Goal: Task Accomplishment & Management: Use online tool/utility

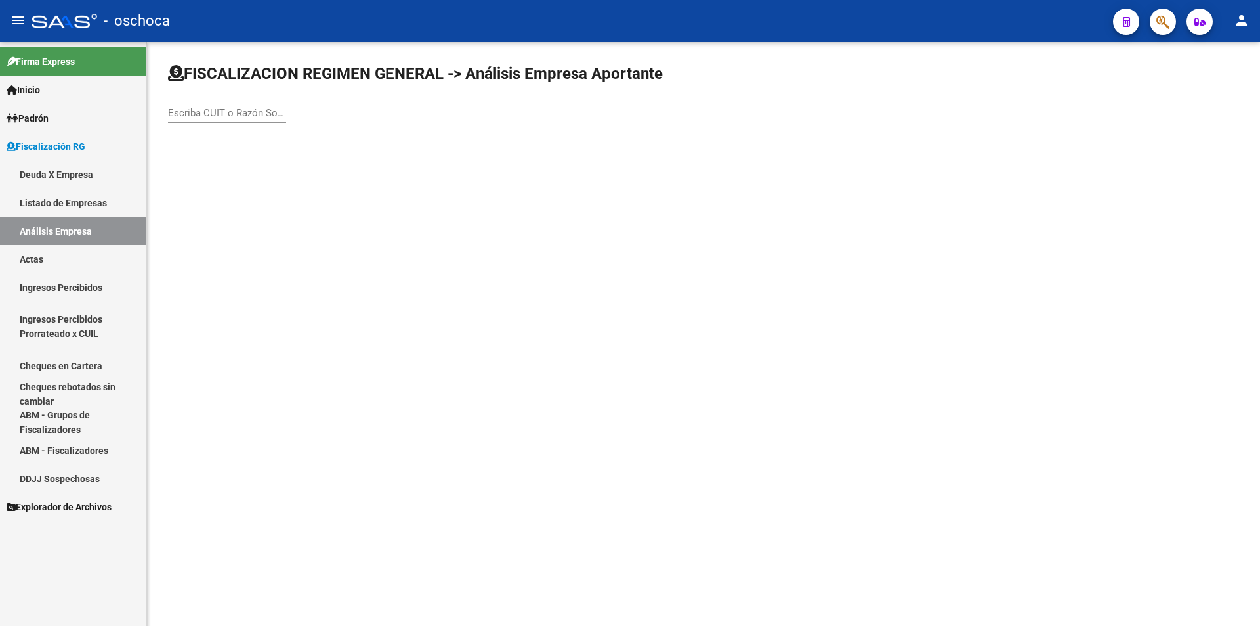
click at [204, 108] on input "Escriba CUIT o Razón Social para buscar" at bounding box center [227, 113] width 118 height 12
type input "30554514339"
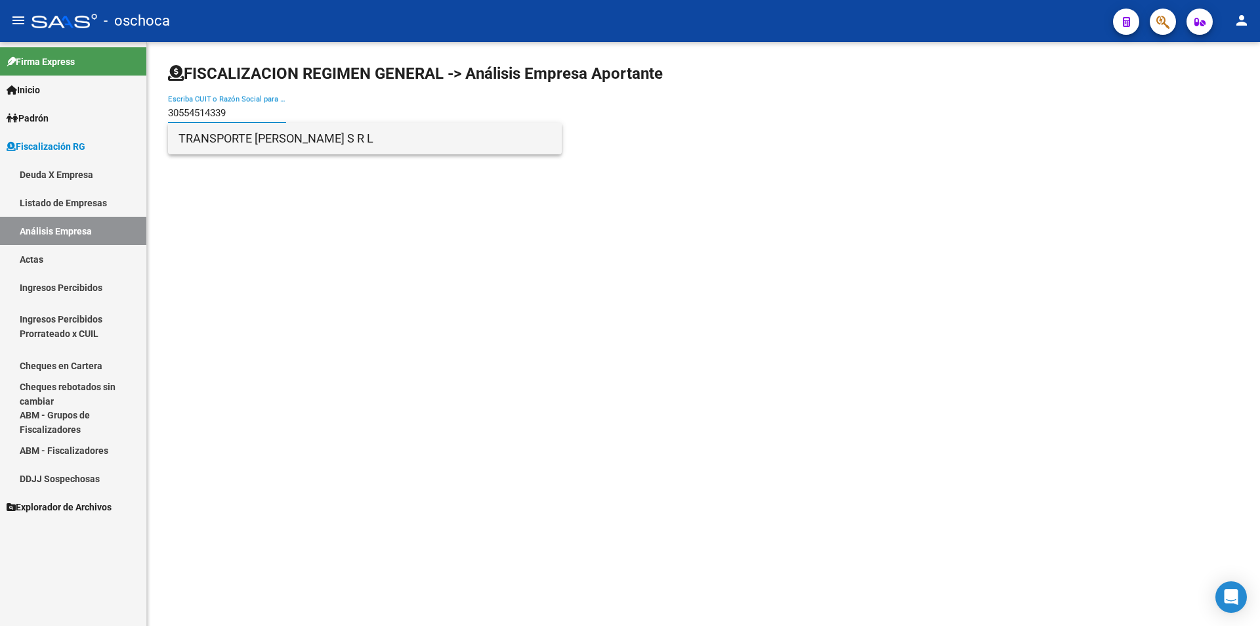
click at [263, 139] on span "TRANSPORTE [PERSON_NAME] S R L" at bounding box center [365, 139] width 373 height 32
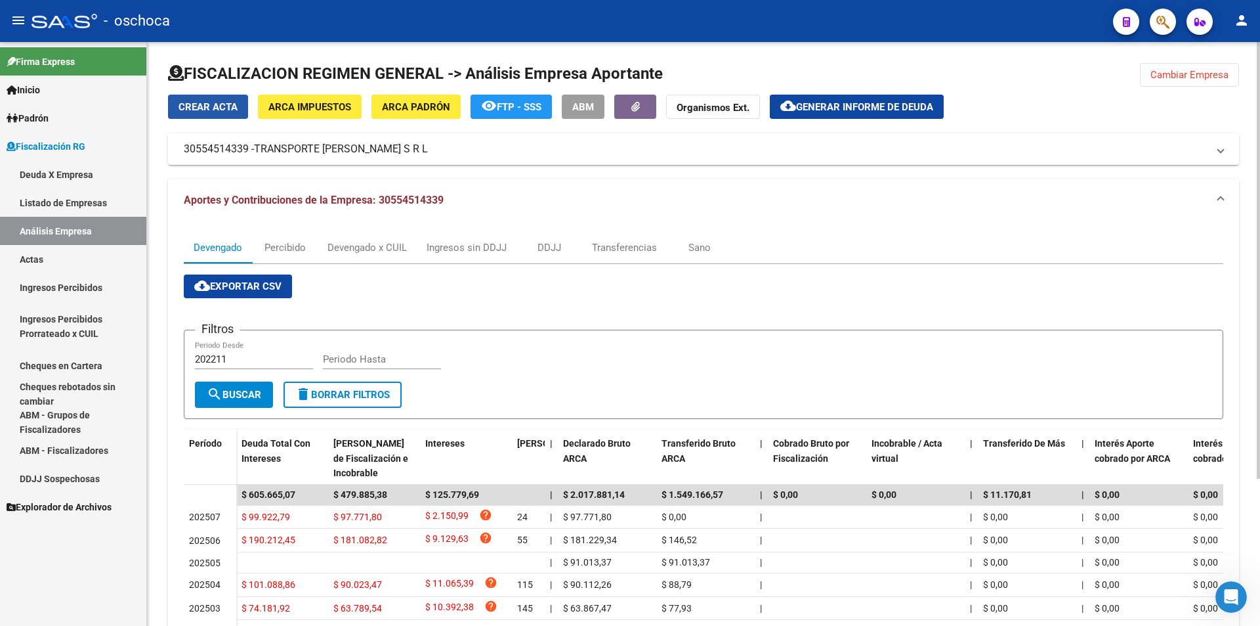
click at [201, 104] on span "Crear Acta" at bounding box center [208, 107] width 59 height 12
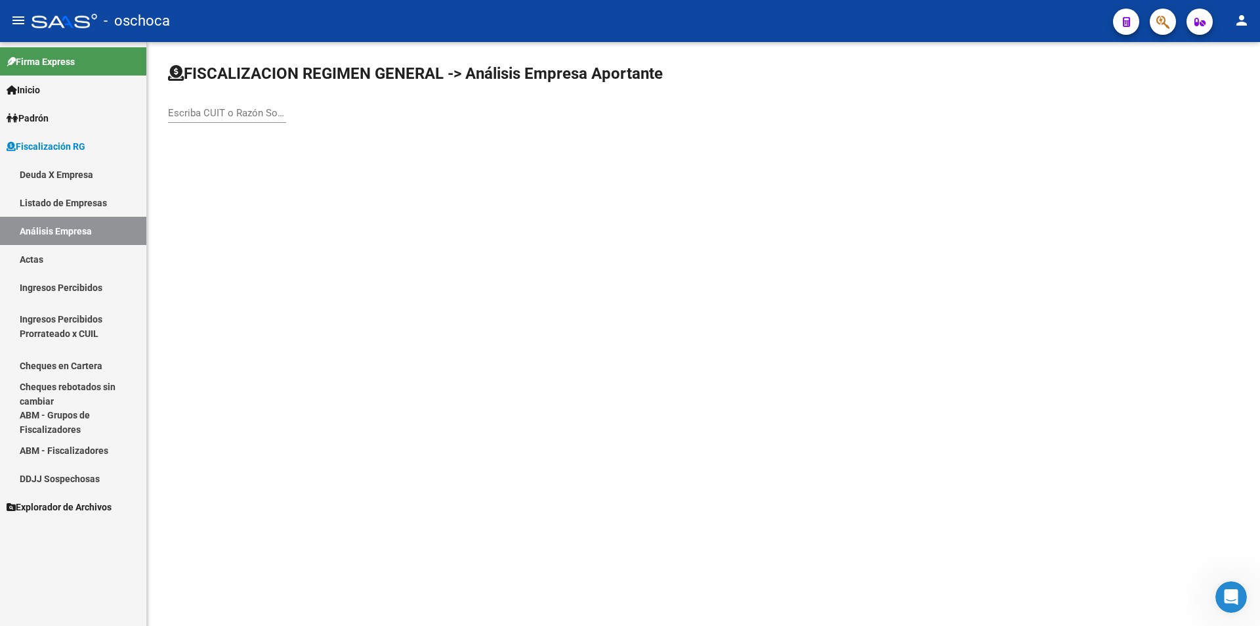
drag, startPoint x: 207, startPoint y: 112, endPoint x: 214, endPoint y: 113, distance: 7.3
click at [211, 112] on input "Escriba CUIT o Razón Social para buscar" at bounding box center [227, 113] width 118 height 12
type input "30554514339"
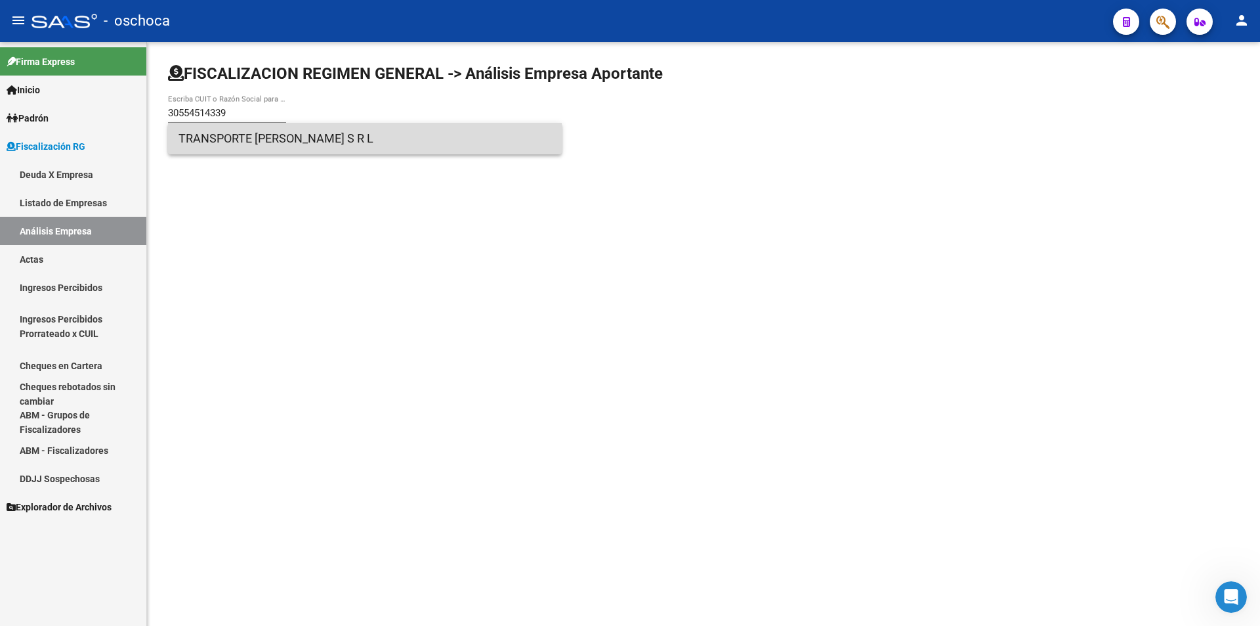
click at [299, 146] on span "TRANSPORTE [PERSON_NAME] S R L" at bounding box center [365, 139] width 373 height 32
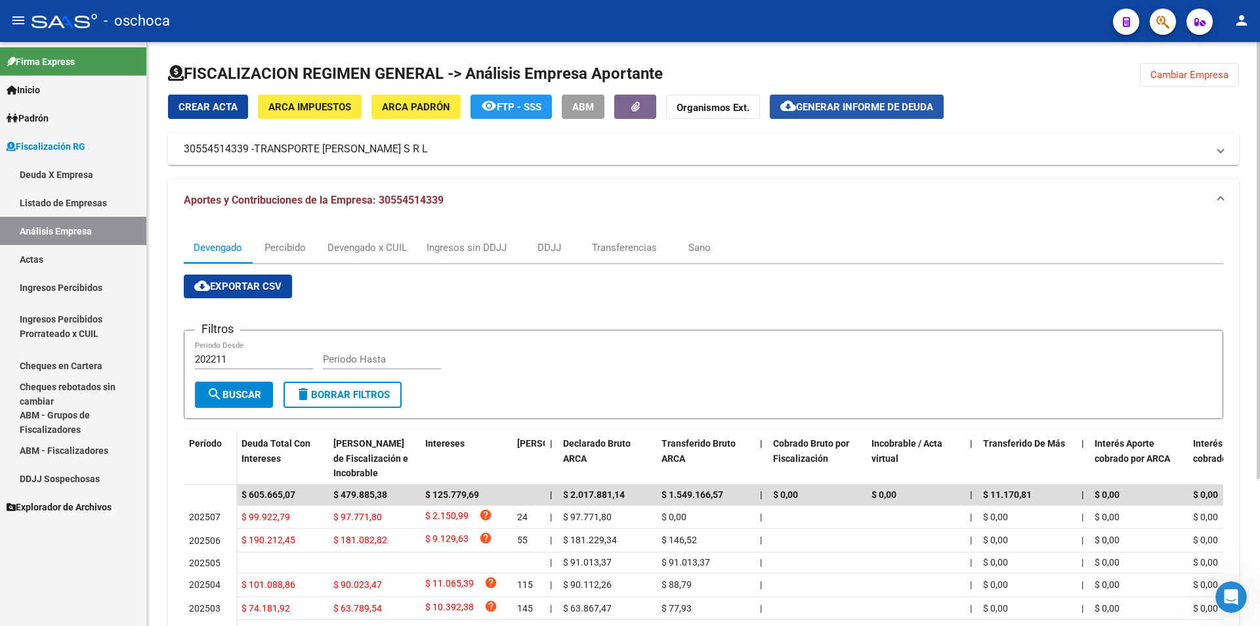
click at [855, 104] on span "Generar informe de deuda" at bounding box center [864, 107] width 137 height 12
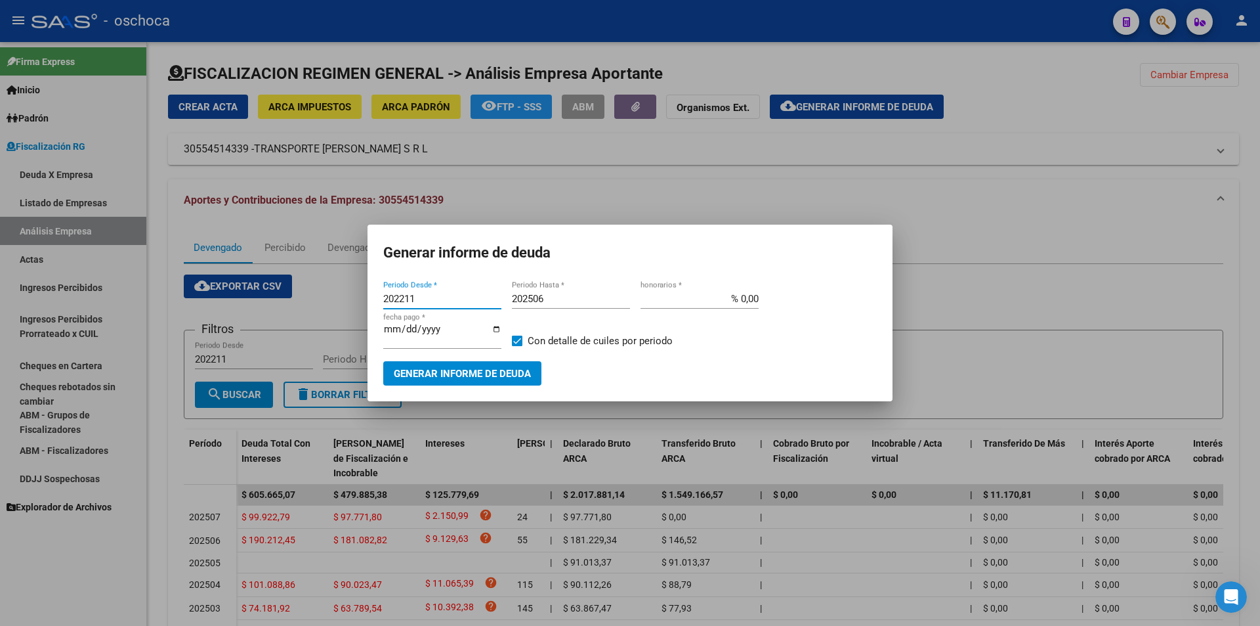
drag, startPoint x: 418, startPoint y: 299, endPoint x: 382, endPoint y: 299, distance: 35.5
click at [382, 299] on mat-dialog-content "202211 Periodo Desde * 202506 Periodo Hasta * % 0,00 honorarios * [DATE] fecha …" at bounding box center [630, 331] width 525 height 107
type input "202503"
drag, startPoint x: 539, startPoint y: 297, endPoint x: 550, endPoint y: 299, distance: 11.2
click at [549, 299] on input "202506" at bounding box center [571, 299] width 118 height 12
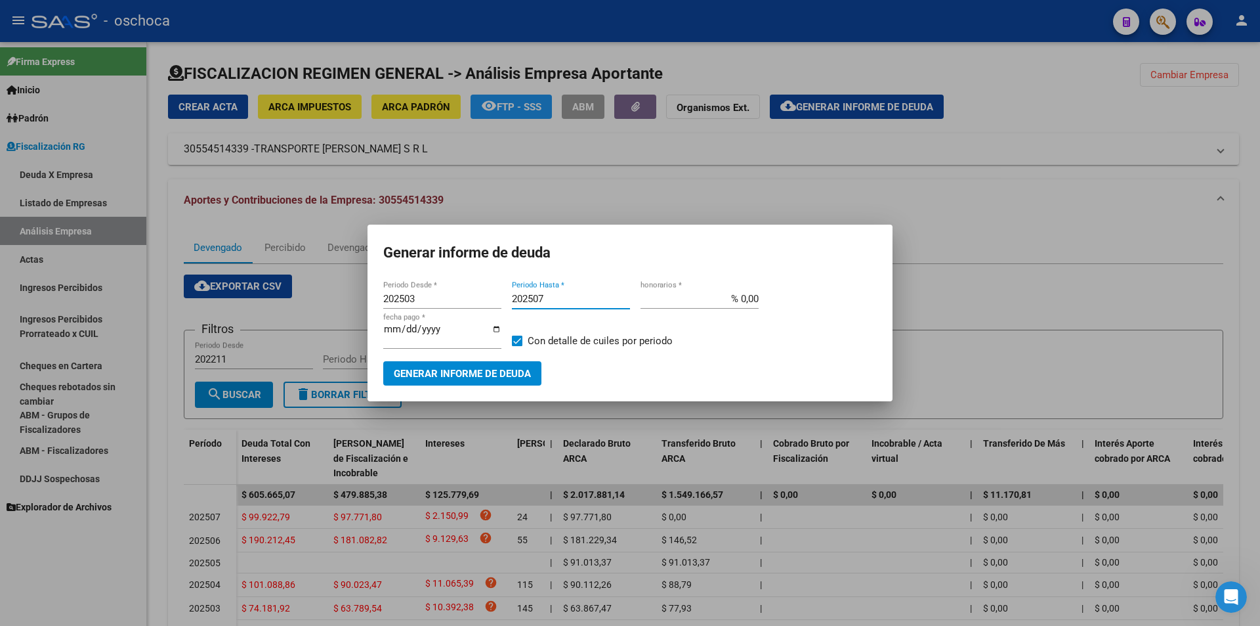
type input "202507"
drag, startPoint x: 737, startPoint y: 297, endPoint x: 779, endPoint y: 303, distance: 41.7
click at [778, 303] on div "202503 Periodo Desde * 202507 Periodo Hasta * % 0,00 honorarios * [DATE] fecha …" at bounding box center [630, 325] width 494 height 72
type input "% 6,00"
click at [502, 375] on span "Generar informe de deuda" at bounding box center [462, 374] width 137 height 12
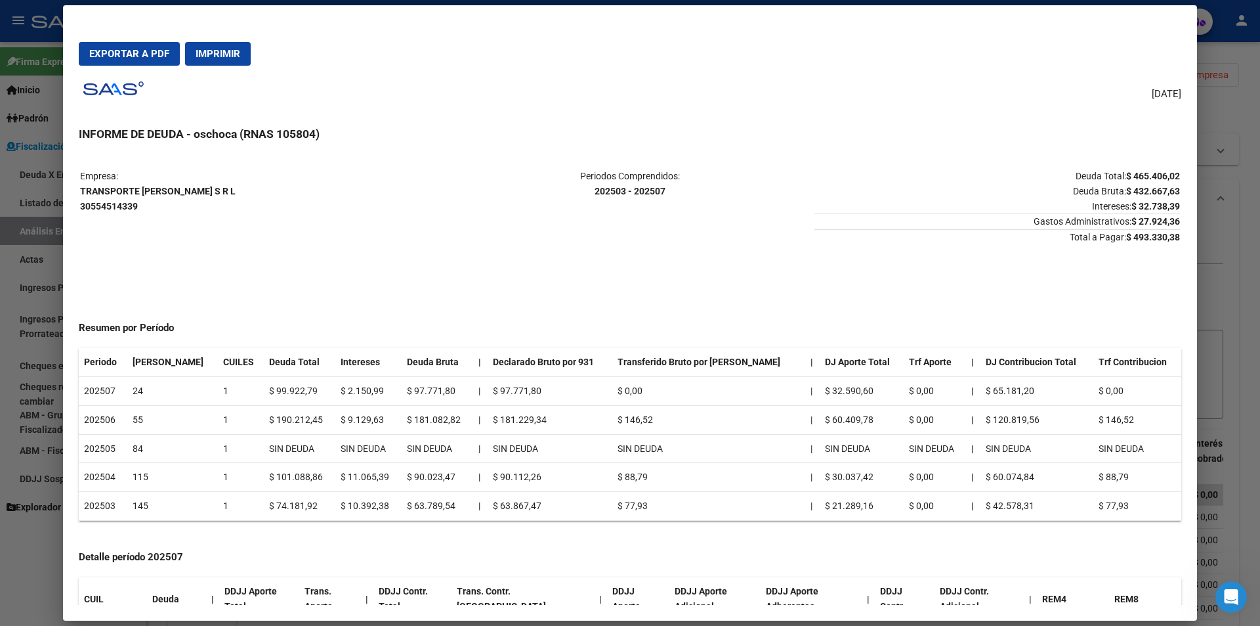
click at [1214, 114] on div at bounding box center [630, 313] width 1260 height 626
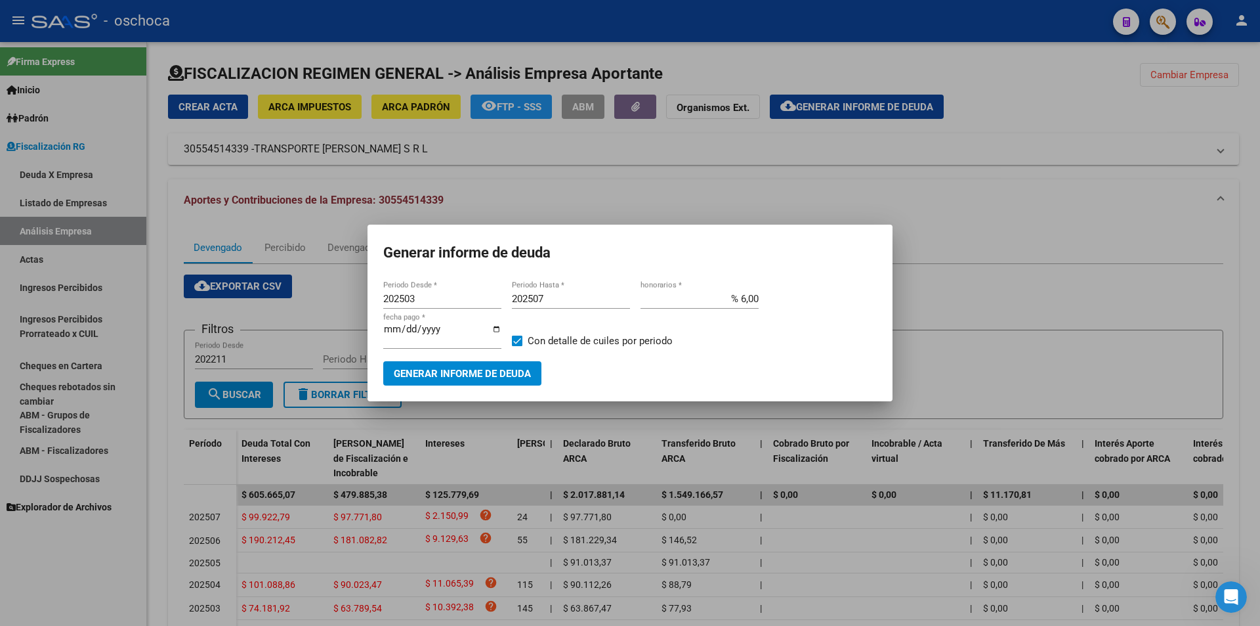
click at [517, 342] on span at bounding box center [517, 340] width 11 height 11
click at [517, 346] on input "Con detalle de cuiles por periodo" at bounding box center [517, 346] width 1 height 1
checkbox input "false"
click at [824, 177] on div at bounding box center [630, 313] width 1260 height 626
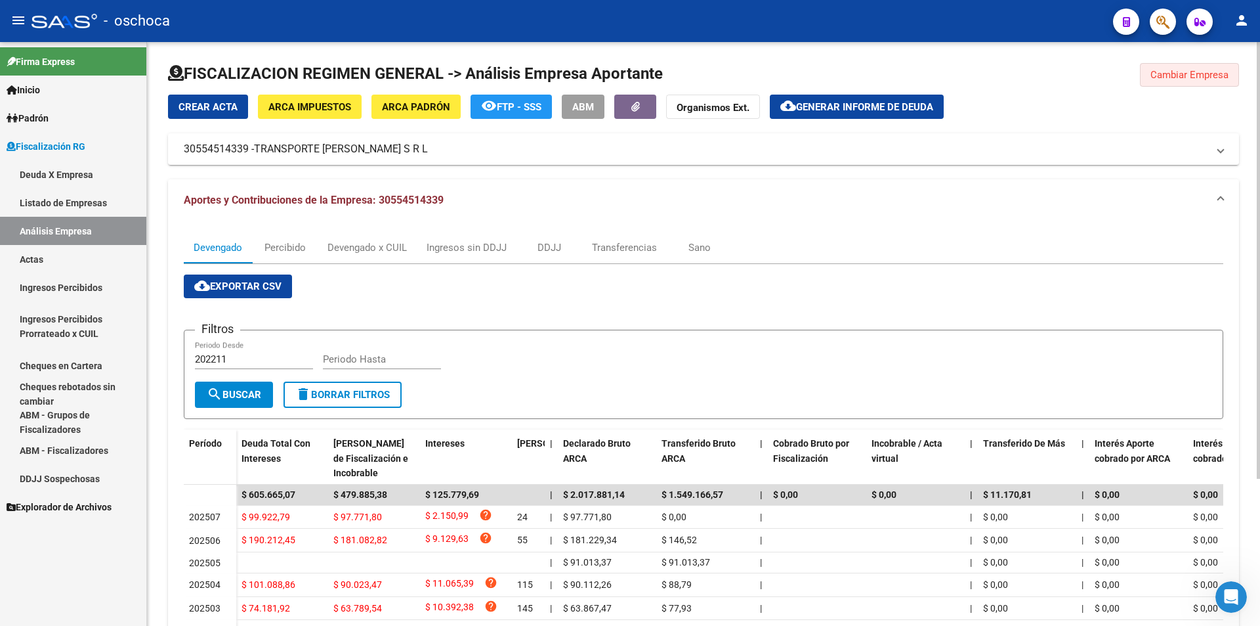
click at [1155, 79] on span "Cambiar Empresa" at bounding box center [1190, 75] width 78 height 12
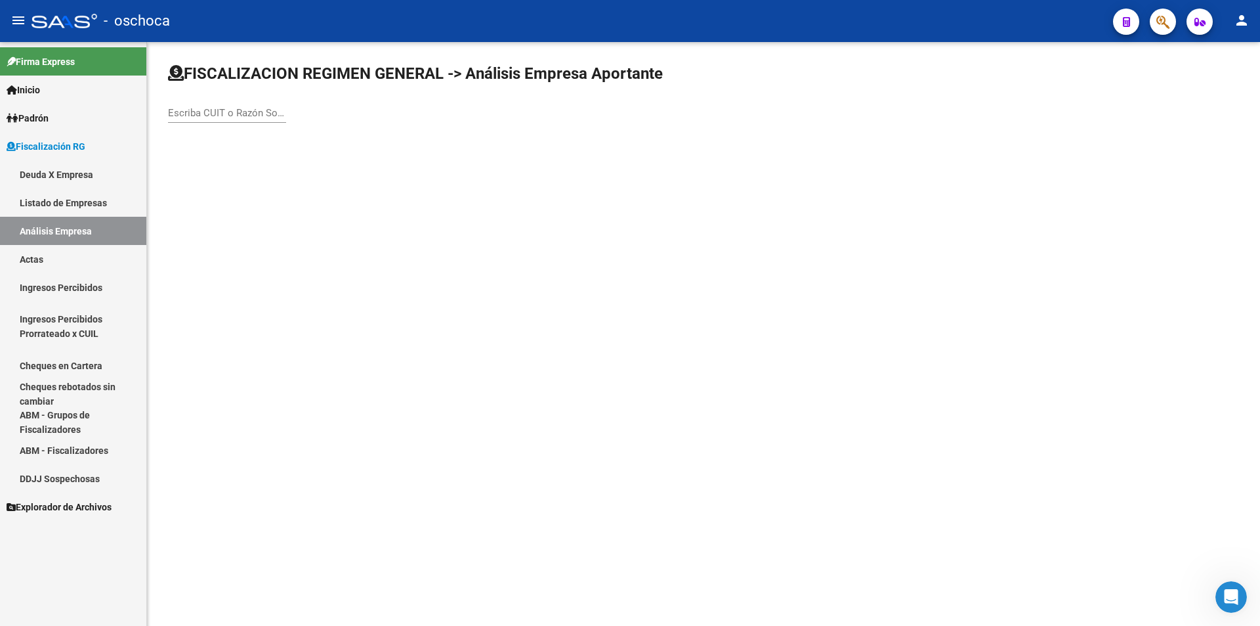
click at [232, 113] on input "Escriba CUIT o Razón Social para buscar" at bounding box center [227, 113] width 118 height 12
type input "20276599373"
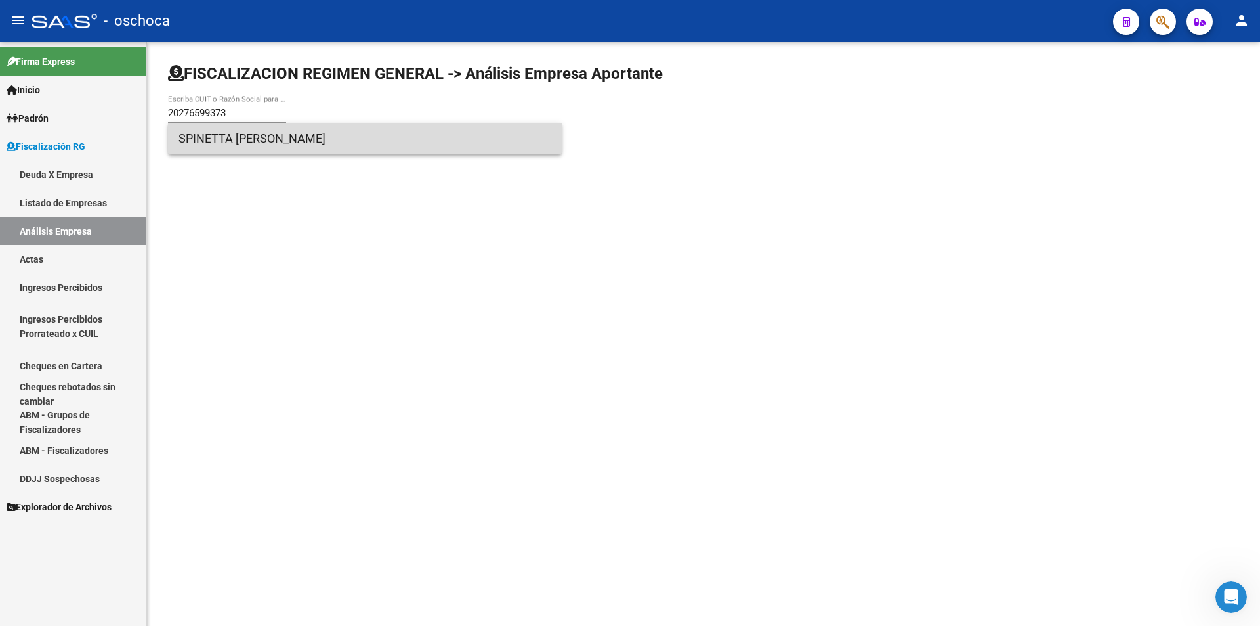
click at [261, 139] on span "SPINETTA [PERSON_NAME]" at bounding box center [365, 139] width 373 height 32
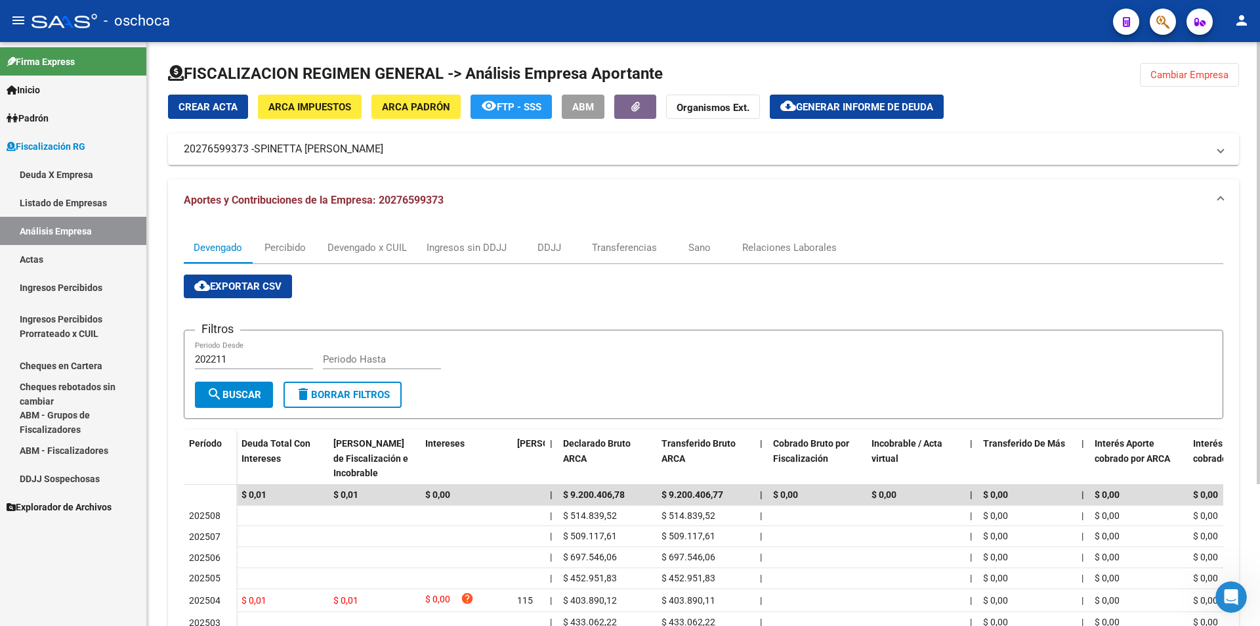
click at [1172, 66] on button "Cambiar Empresa" at bounding box center [1189, 75] width 99 height 24
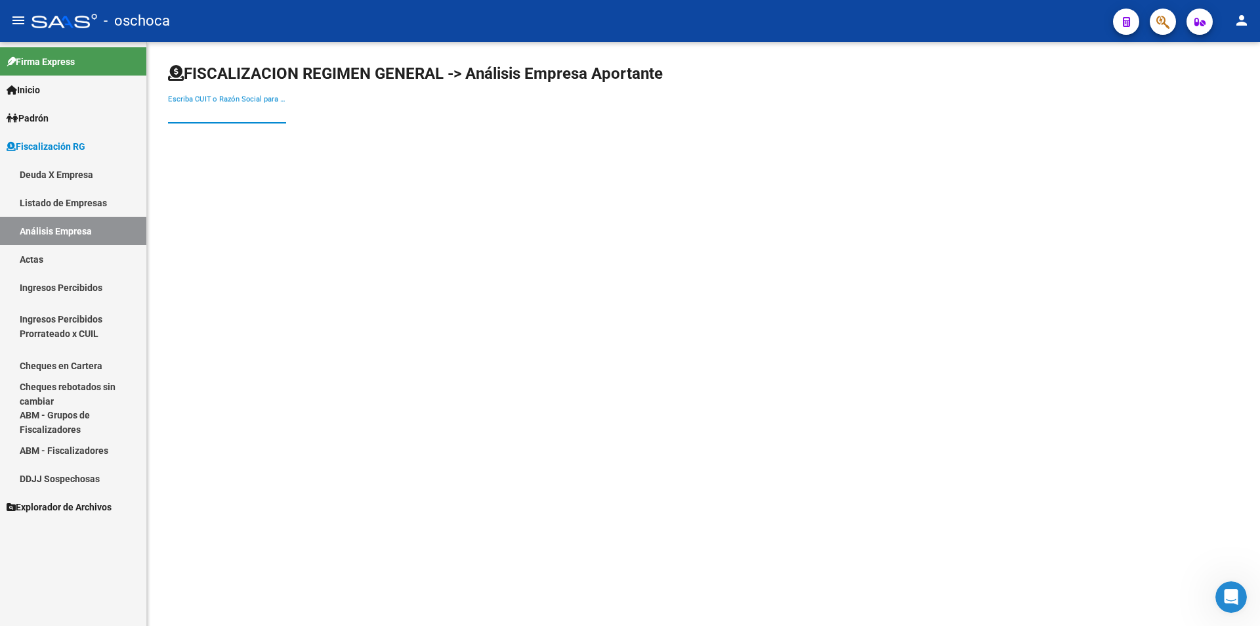
drag, startPoint x: 171, startPoint y: 108, endPoint x: 225, endPoint y: 121, distance: 55.4
click at [184, 111] on input "Escriba CUIT o Razón Social para buscar" at bounding box center [227, 113] width 118 height 12
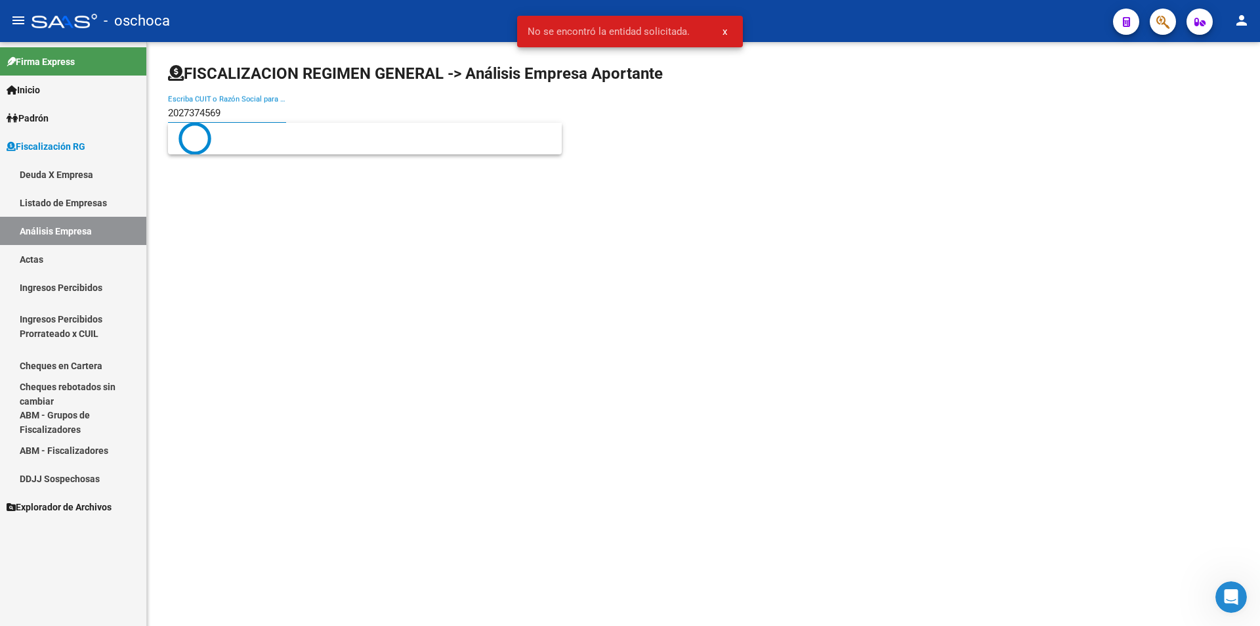
type input "20273745697"
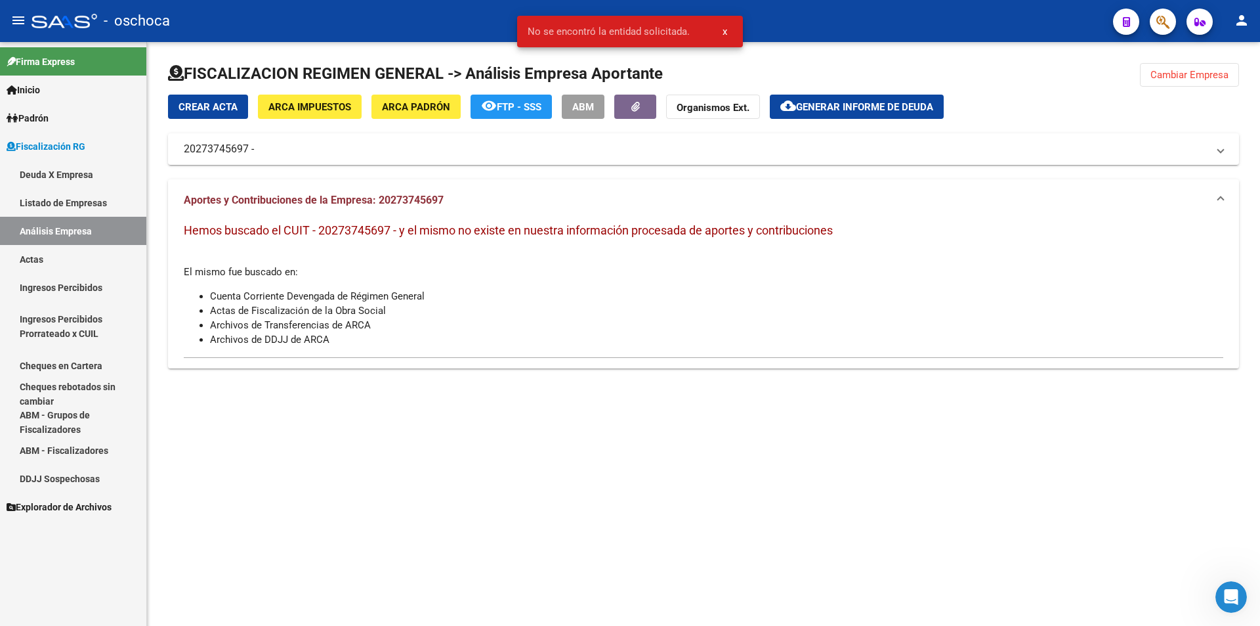
click at [343, 112] on span "ARCA Impuestos" at bounding box center [310, 107] width 83 height 12
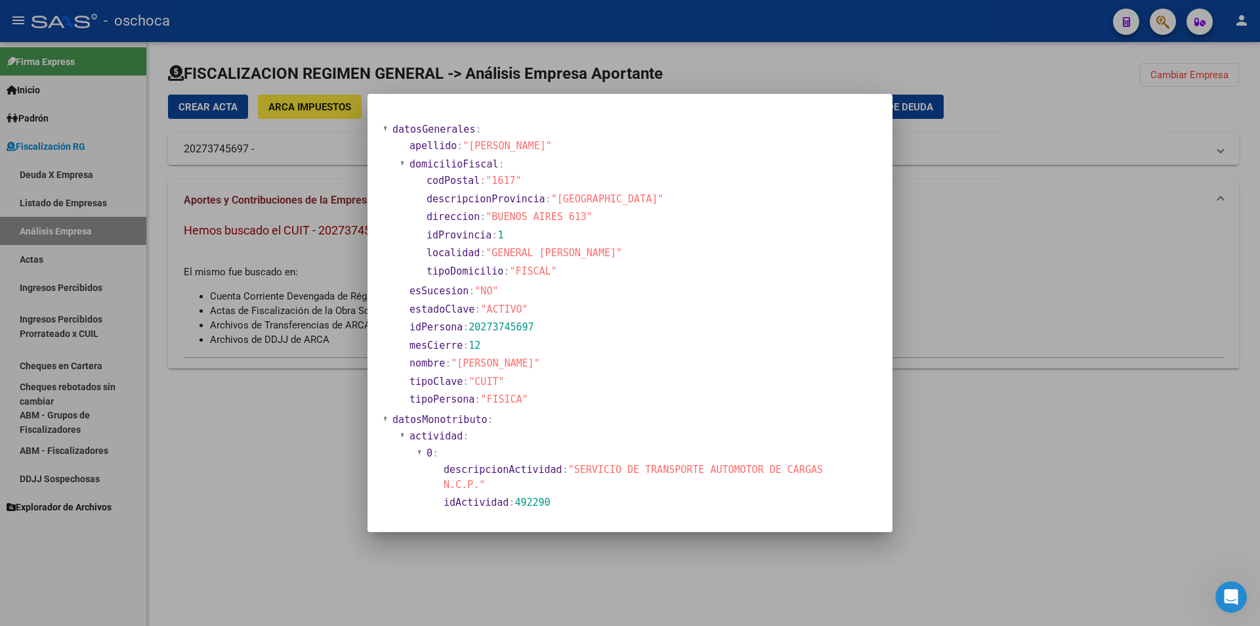
click at [950, 274] on div at bounding box center [630, 313] width 1260 height 626
